Goal: Task Accomplishment & Management: Manage account settings

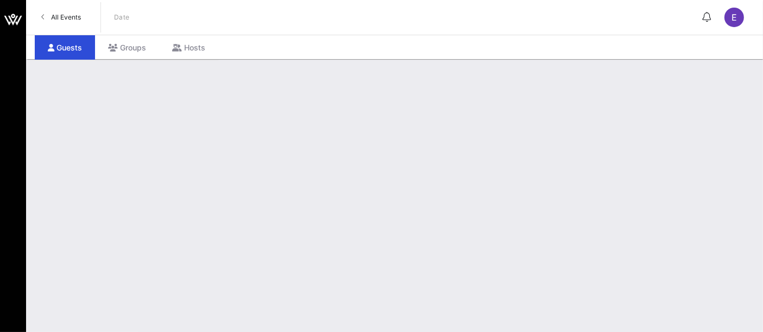
click at [66, 18] on span "All Events" at bounding box center [66, 17] width 30 height 8
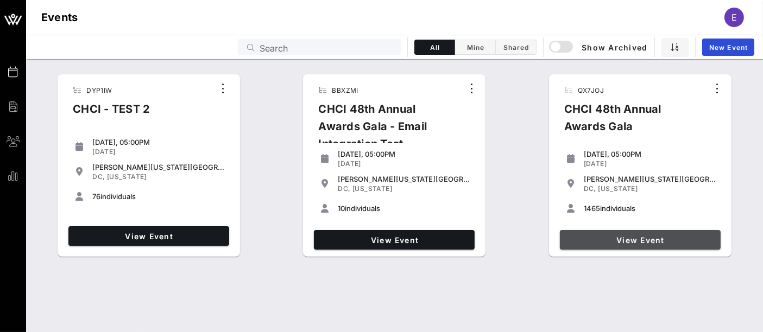
click at [616, 247] on link "View Event" at bounding box center [640, 240] width 161 height 20
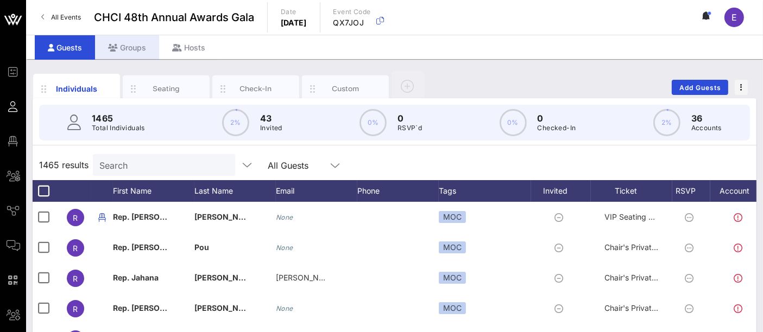
click at [129, 48] on div "Groups" at bounding box center [127, 47] width 64 height 24
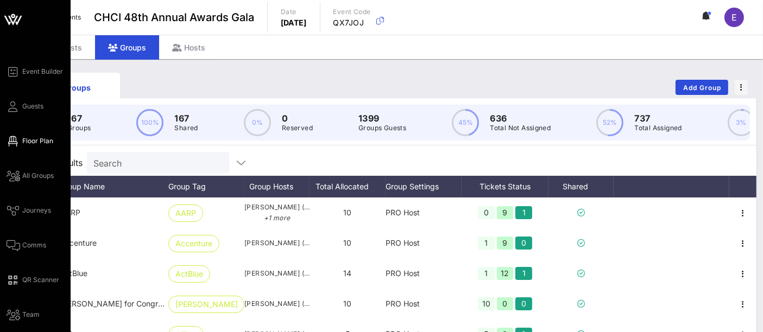
click at [49, 143] on span "Floor Plan" at bounding box center [37, 141] width 31 height 10
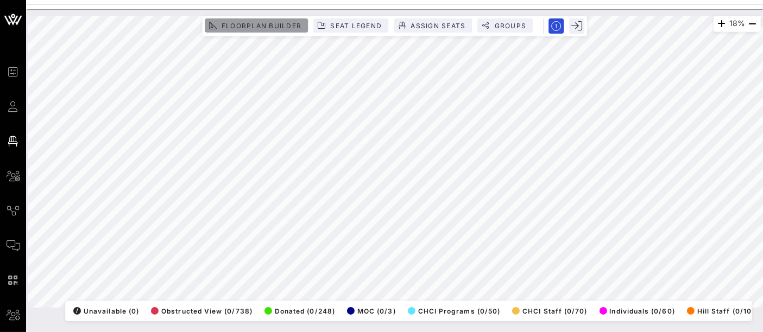
click at [257, 28] on span "Floorplan Builder" at bounding box center [261, 26] width 80 height 8
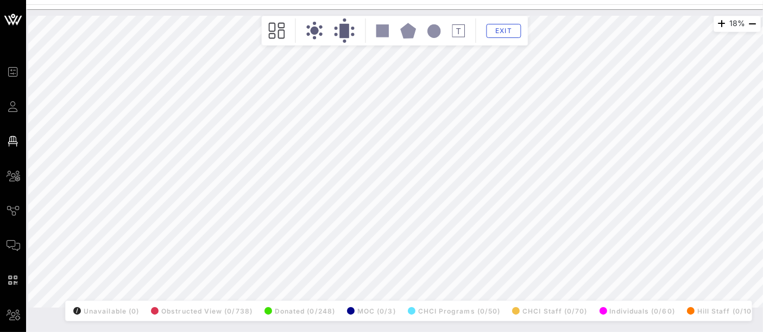
click at [200, 165] on div "18% Floorplan Builder Seat Legend Assign Seats Groups Exit All Reserved Shared …" at bounding box center [394, 162] width 732 height 292
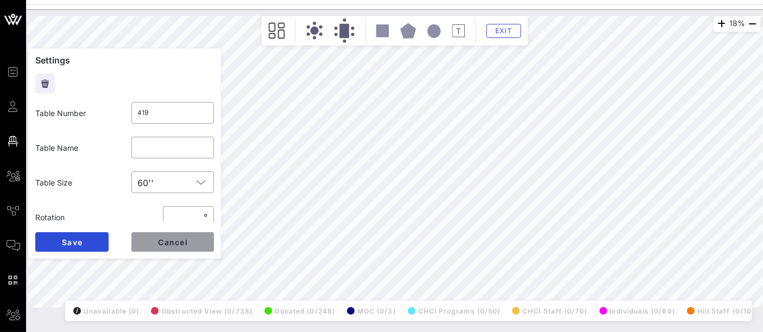
click at [197, 244] on button "Cancel" at bounding box center [172, 242] width 83 height 20
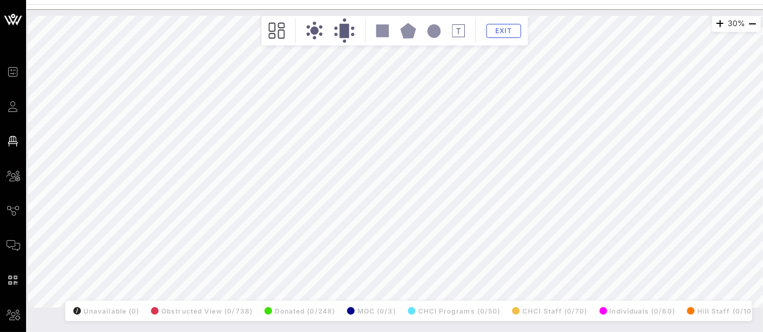
click at [203, 114] on div "30% Floorplan Builder Seat Legend Assign Seats Groups Exit All Reserved Shared …" at bounding box center [394, 162] width 732 height 292
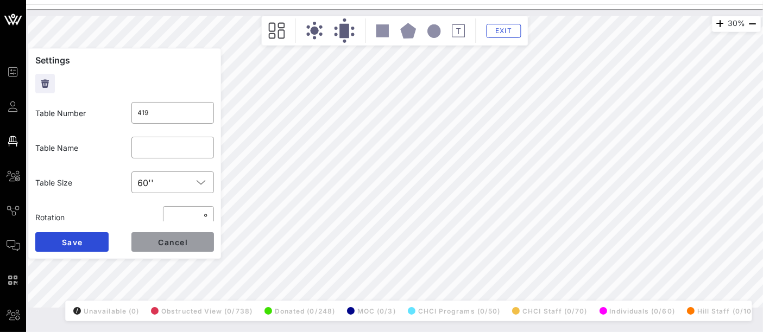
click at [184, 247] on button "Cancel" at bounding box center [172, 242] width 83 height 20
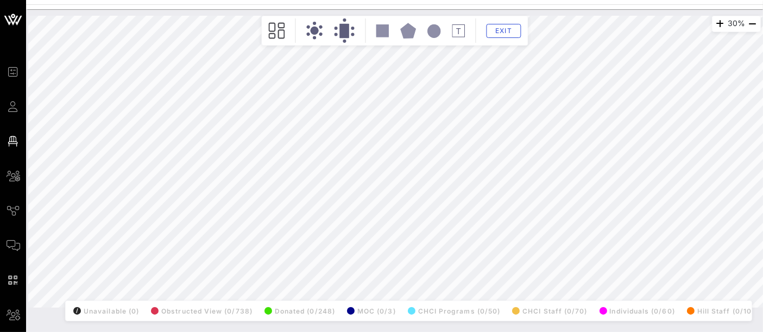
click at [205, 120] on div "30% Floorplan Builder Seat Legend Assign Seats Groups Exit All Reserved Shared …" at bounding box center [394, 162] width 732 height 292
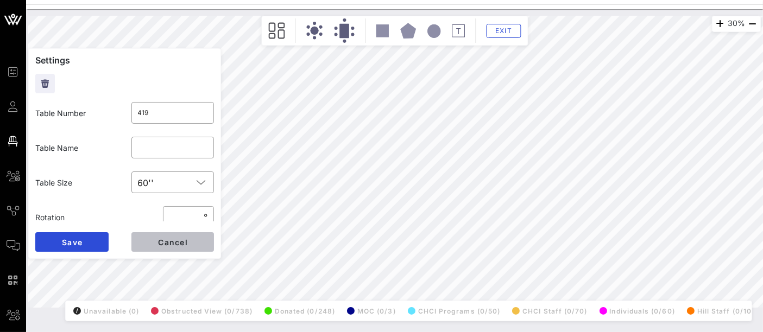
click at [181, 238] on span "Cancel" at bounding box center [172, 242] width 30 height 9
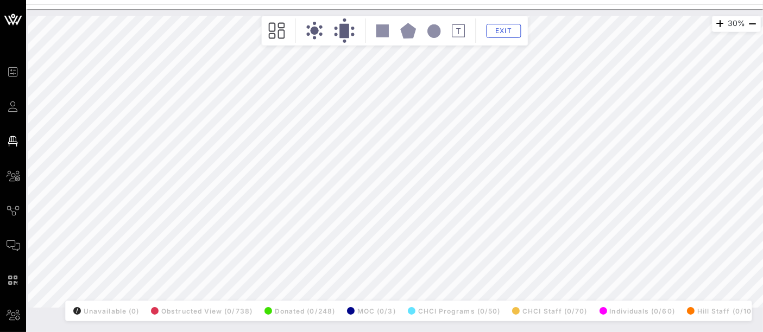
click at [202, 117] on div "30% Floorplan Builder Seat Legend Assign Seats Groups Exit All Reserved Shared …" at bounding box center [394, 162] width 732 height 292
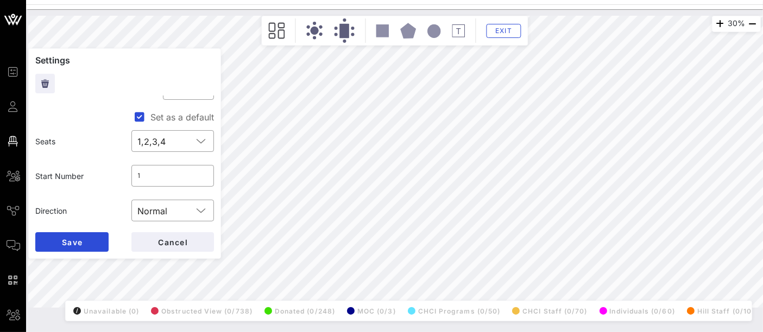
scroll to position [169, 0]
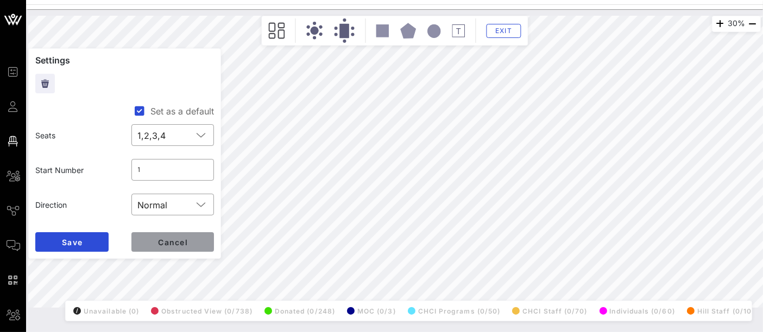
click at [191, 243] on button "Cancel" at bounding box center [172, 242] width 83 height 20
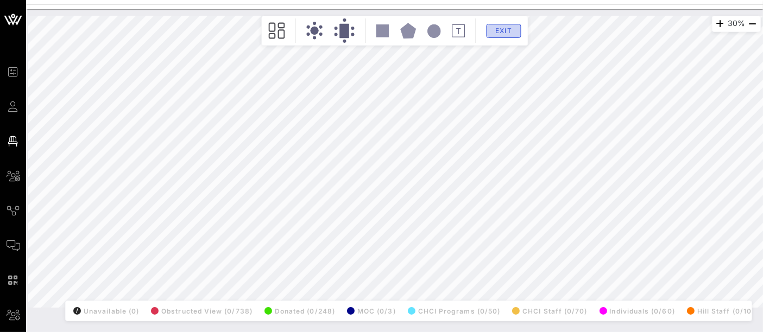
click at [508, 30] on span "Exit" at bounding box center [503, 31] width 21 height 8
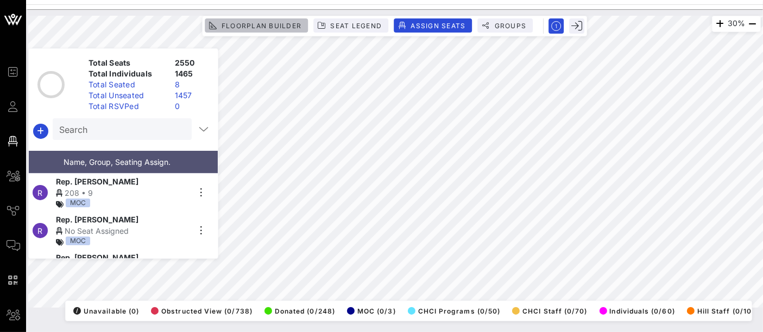
click at [295, 27] on span "Floorplan Builder" at bounding box center [261, 26] width 80 height 8
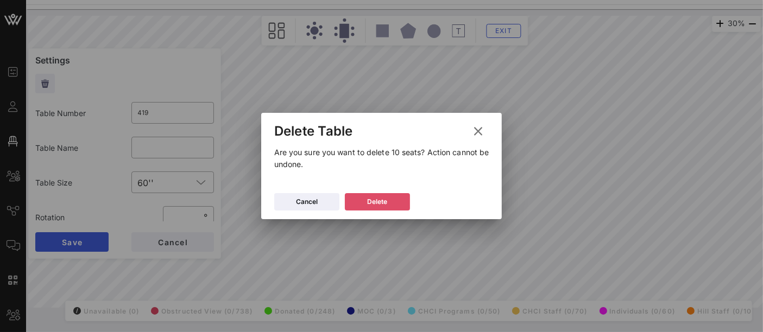
click at [383, 206] on div "Delete" at bounding box center [377, 202] width 20 height 11
click at [394, 206] on button "Delete" at bounding box center [377, 201] width 65 height 17
click at [398, 199] on button "Delete" at bounding box center [377, 201] width 65 height 17
click at [379, 202] on icon at bounding box center [377, 202] width 8 height 7
click at [395, 201] on button "Delete" at bounding box center [377, 201] width 65 height 17
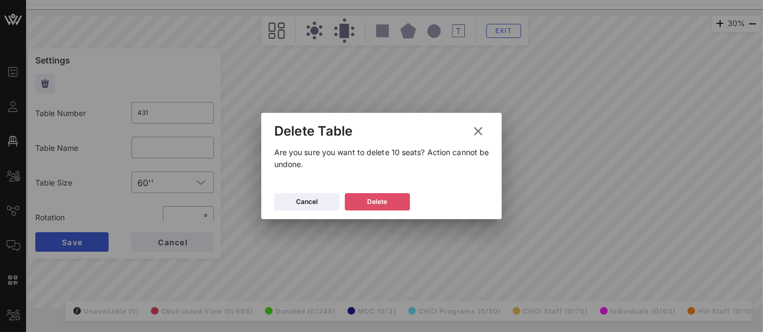
click at [395, 210] on button "Delete" at bounding box center [377, 201] width 65 height 17
click at [382, 199] on div "Delete" at bounding box center [377, 202] width 20 height 11
click at [394, 204] on button "Delete" at bounding box center [377, 201] width 65 height 17
click at [382, 204] on div "Delete" at bounding box center [377, 202] width 20 height 11
click at [373, 205] on button "Delete" at bounding box center [377, 201] width 65 height 17
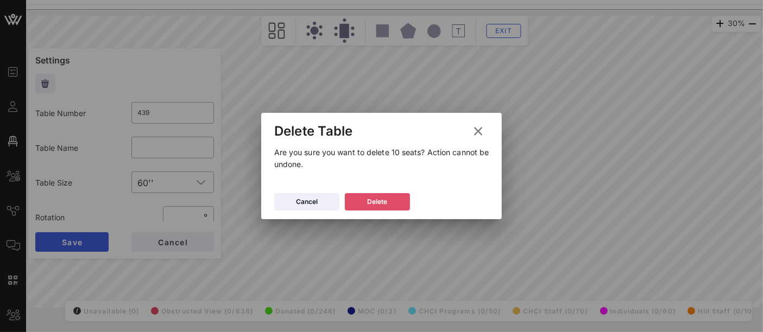
click at [367, 199] on div "Delete" at bounding box center [377, 202] width 20 height 11
click at [386, 197] on div "Delete" at bounding box center [377, 202] width 20 height 11
click at [397, 198] on button "Delete" at bounding box center [377, 201] width 65 height 17
click at [381, 199] on div "Delete" at bounding box center [377, 202] width 20 height 11
click at [389, 198] on button "Delete" at bounding box center [377, 201] width 65 height 17
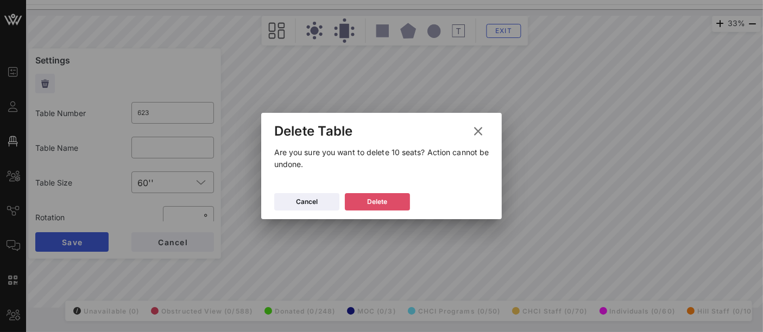
click at [384, 199] on div "Delete" at bounding box center [377, 202] width 20 height 11
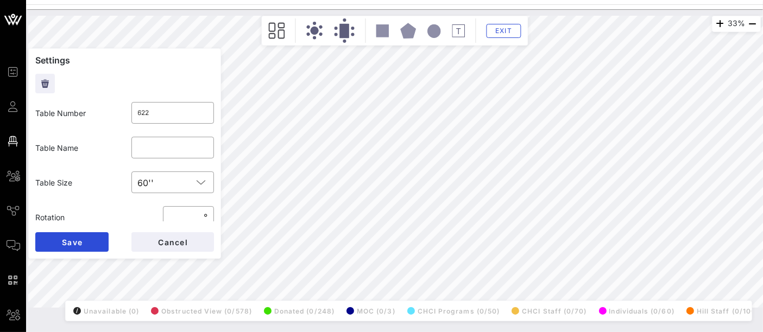
type input "625"
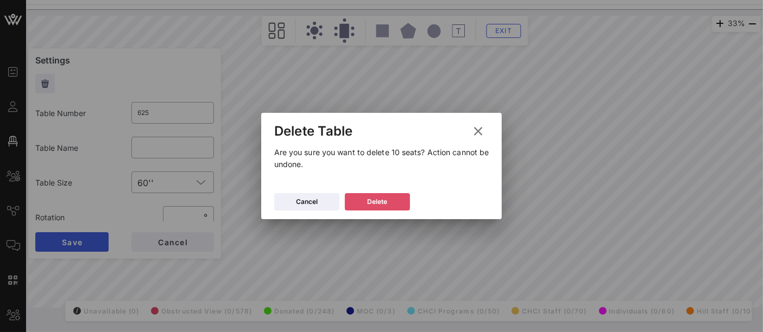
click at [368, 205] on div "Delete" at bounding box center [377, 202] width 20 height 11
click at [383, 200] on div "Delete" at bounding box center [377, 202] width 20 height 11
click at [388, 205] on button "Delete" at bounding box center [377, 201] width 65 height 17
click at [382, 195] on button "Delete" at bounding box center [377, 201] width 65 height 17
click at [402, 199] on button "Delete" at bounding box center [377, 201] width 65 height 17
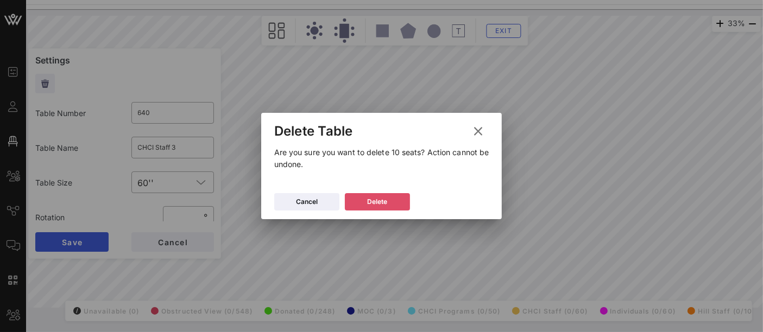
click at [399, 207] on button "Delete" at bounding box center [377, 201] width 65 height 17
click at [381, 207] on div "Delete" at bounding box center [377, 202] width 20 height 11
click at [378, 203] on icon at bounding box center [377, 202] width 10 height 9
click at [380, 205] on div "Delete" at bounding box center [377, 202] width 20 height 11
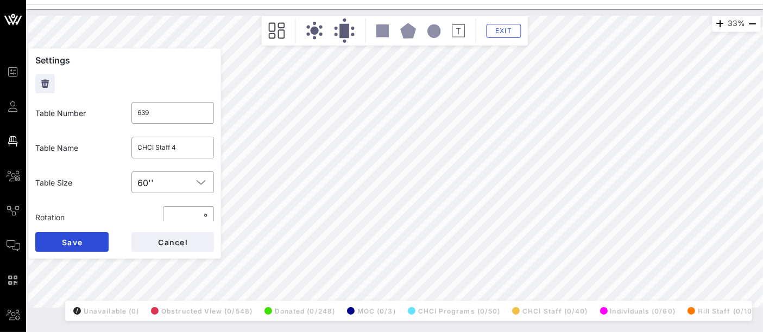
type input "638"
type input "CHCI Staff 5"
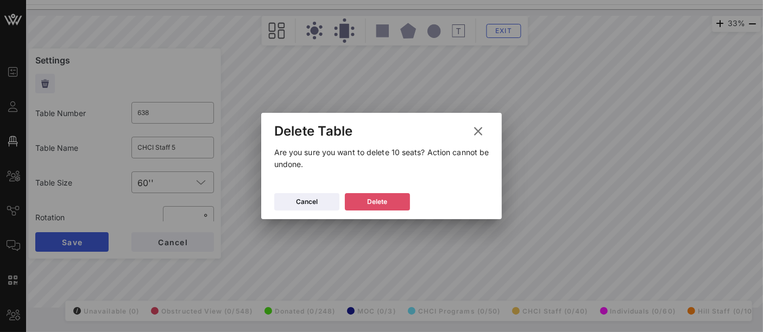
click at [372, 198] on div "Delete" at bounding box center [377, 202] width 20 height 11
click at [388, 196] on button "Delete" at bounding box center [377, 201] width 65 height 17
click at [387, 203] on div "Delete" at bounding box center [377, 202] width 20 height 11
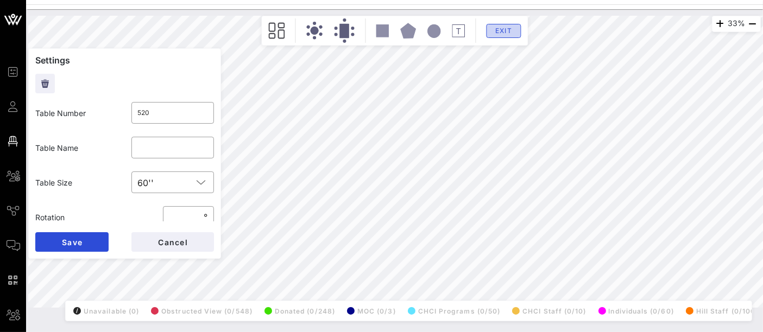
click at [508, 29] on span "Exit" at bounding box center [503, 31] width 21 height 8
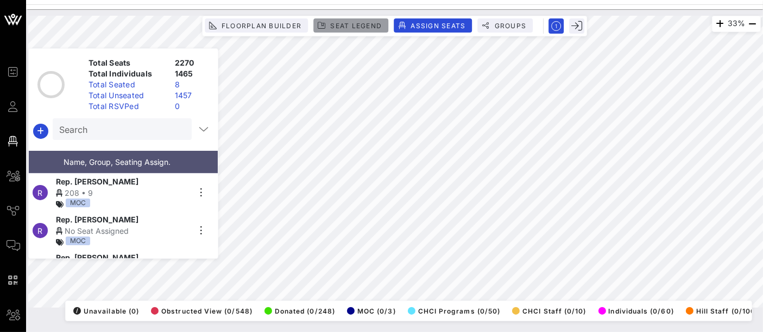
click at [362, 30] on button "Seat Legend" at bounding box center [350, 25] width 75 height 14
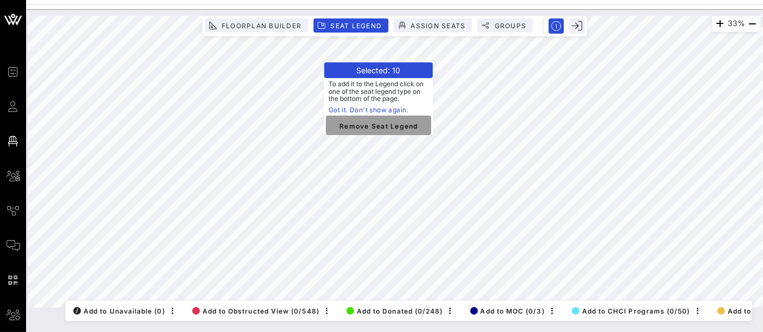
click at [381, 125] on span "Remove Seat Legend" at bounding box center [378, 126] width 88 height 10
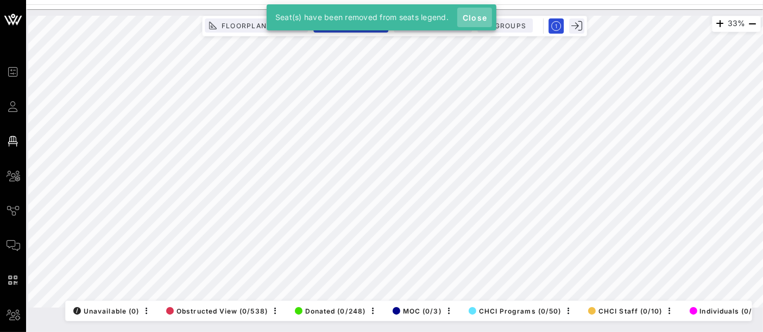
click at [472, 17] on span "Close" at bounding box center [474, 17] width 26 height 9
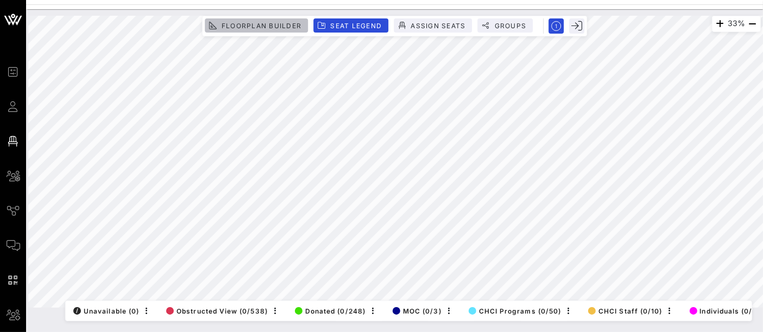
click at [289, 24] on span "Floorplan Builder" at bounding box center [261, 26] width 80 height 8
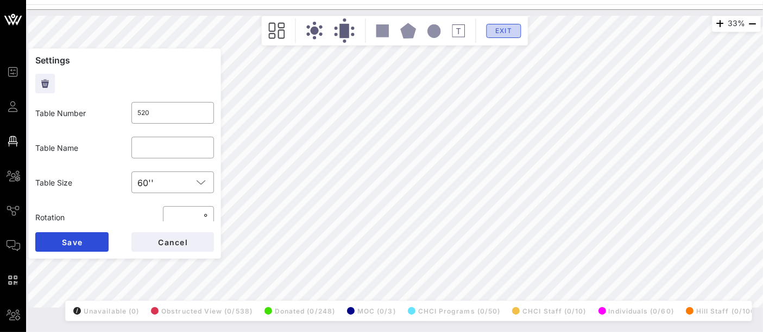
click at [511, 34] on button "Exit" at bounding box center [503, 31] width 35 height 14
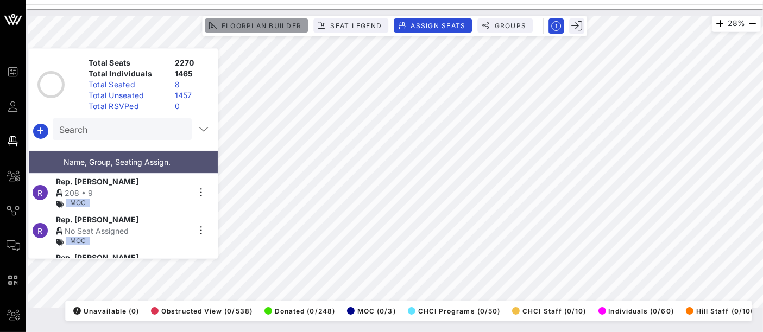
click at [266, 29] on span "Floorplan Builder" at bounding box center [261, 26] width 80 height 8
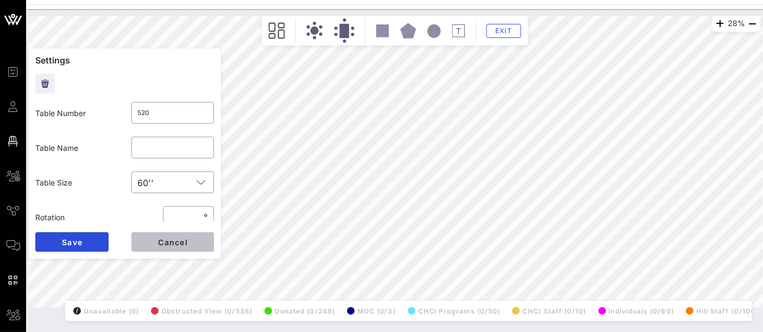
click at [187, 244] on span "Cancel" at bounding box center [172, 242] width 30 height 9
click at [516, 27] on button "Exit" at bounding box center [503, 31] width 35 height 14
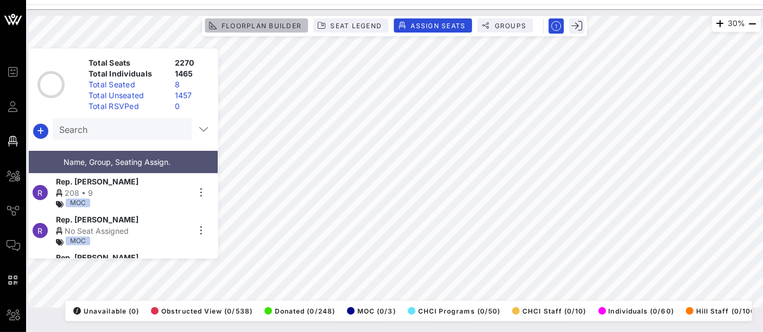
click at [271, 26] on span "Floorplan Builder" at bounding box center [261, 26] width 80 height 8
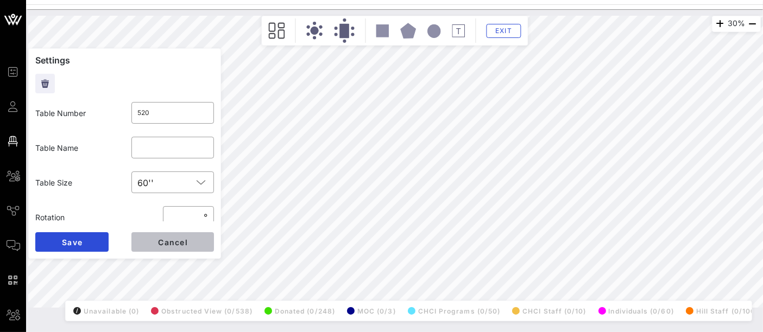
click at [182, 244] on span "Cancel" at bounding box center [172, 242] width 30 height 9
click at [504, 35] on button "Exit" at bounding box center [503, 31] width 35 height 14
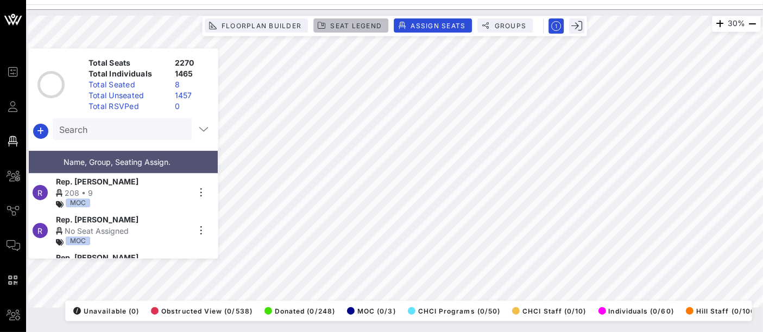
click at [373, 20] on button "Seat Legend" at bounding box center [350, 25] width 75 height 14
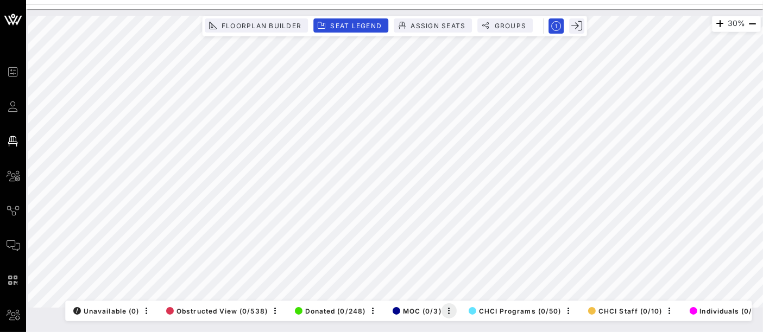
click at [448, 296] on div "30% Floorplan Builder Seat Legend Assign Seats Groups Exit All Reserved Shared …" at bounding box center [394, 162] width 732 height 292
click at [271, 300] on div "30% Floorplan Builder Seat Legend Assign Seats Groups Exit All Reserved Shared …" at bounding box center [394, 162] width 732 height 292
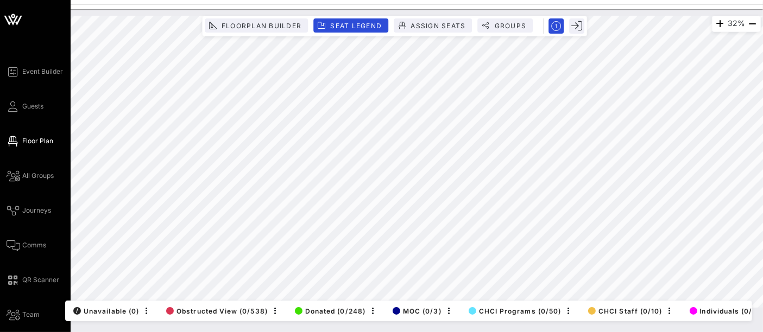
click at [66, 195] on div "Event Builder Guests Floor Plan All Groups Journeys Comms QR Scanner Team Setti…" at bounding box center [39, 210] width 64 height 291
click at [42, 178] on span "All Groups" at bounding box center [37, 176] width 31 height 10
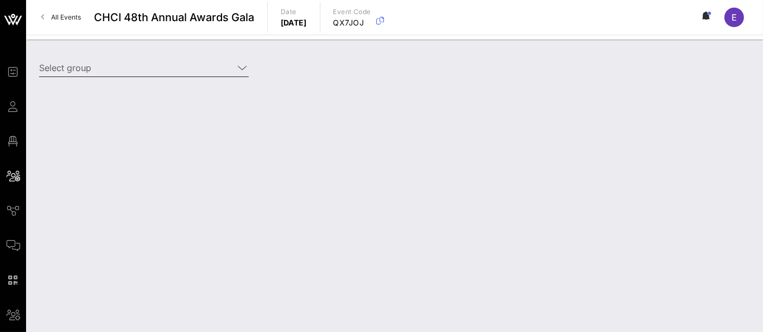
click at [205, 68] on input "Select group" at bounding box center [136, 67] width 194 height 17
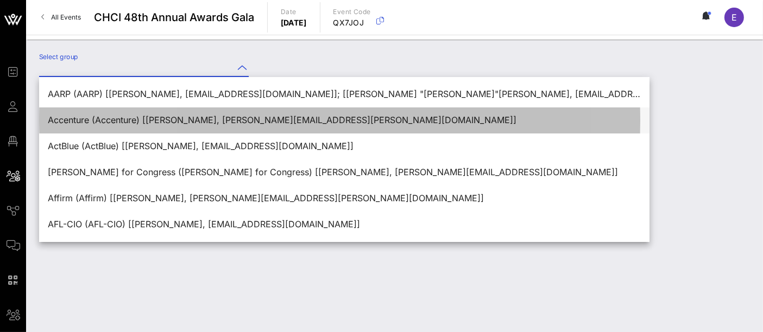
click at [219, 122] on div "Accenture (Accenture) [[PERSON_NAME], [PERSON_NAME][EMAIL_ADDRESS][PERSON_NAME]…" at bounding box center [344, 120] width 593 height 10
type input "Accenture (Accenture) [[PERSON_NAME], [PERSON_NAME][EMAIL_ADDRESS][PERSON_NAME]…"
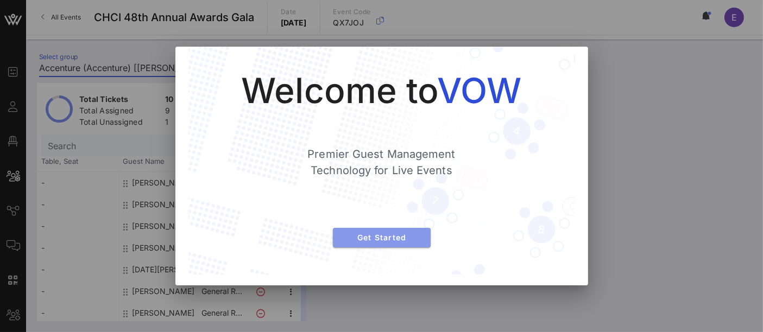
click at [397, 242] on span "Get Started" at bounding box center [381, 237] width 80 height 9
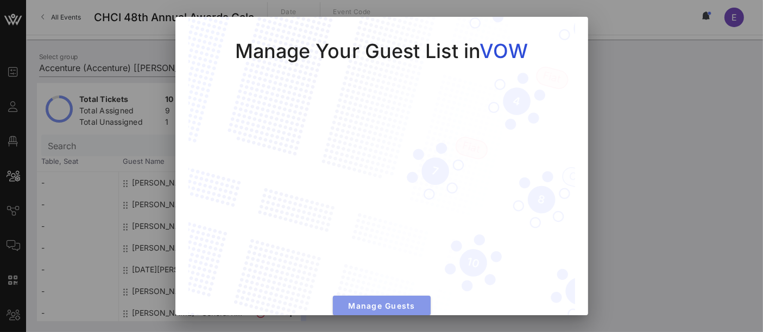
click at [376, 301] on span "Manage Guests" at bounding box center [381, 305] width 80 height 9
